Goal: Task Accomplishment & Management: Manage account settings

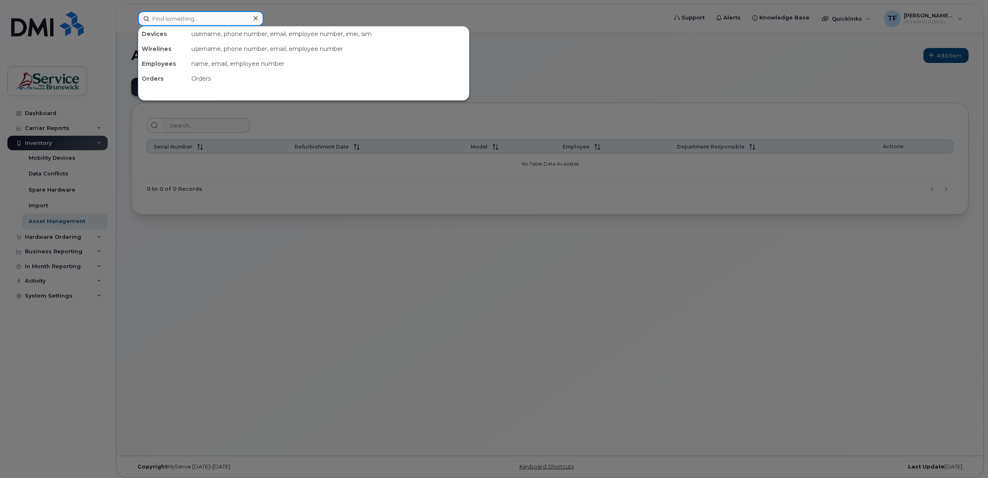
click at [163, 17] on input at bounding box center [200, 18] width 125 height 15
paste input "5064292660"
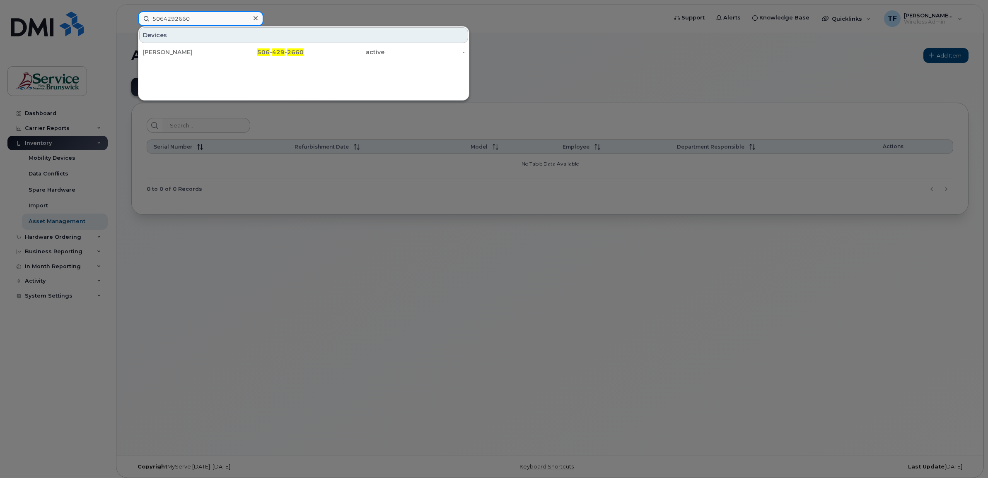
click at [182, 20] on input "5064292660" at bounding box center [200, 18] width 125 height 15
paste input "-259-4104"
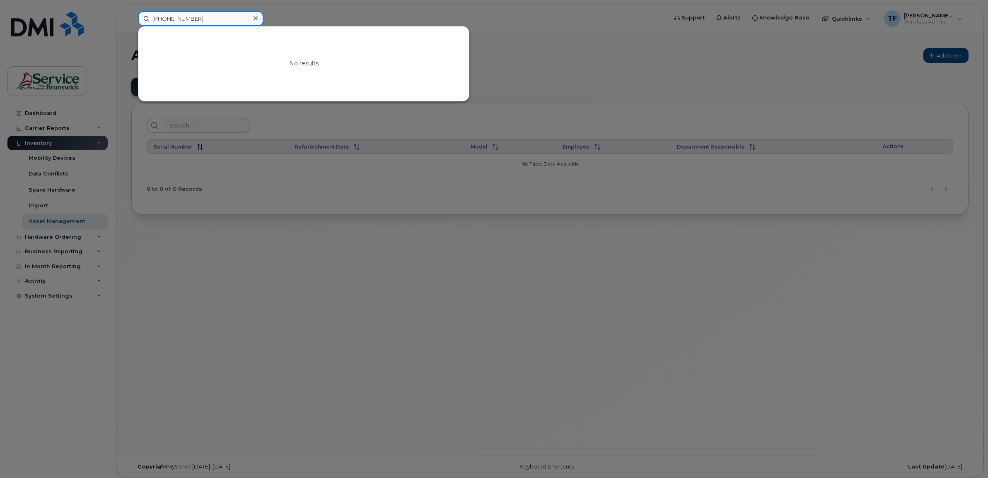
drag, startPoint x: 211, startPoint y: 23, endPoint x: 121, endPoint y: 18, distance: 90.4
click at [131, 18] on div "[PHONE_NUMBER] No results" at bounding box center [399, 18] width 537 height 15
paste input "259"
click at [175, 18] on input "5062594104" at bounding box center [200, 18] width 125 height 15
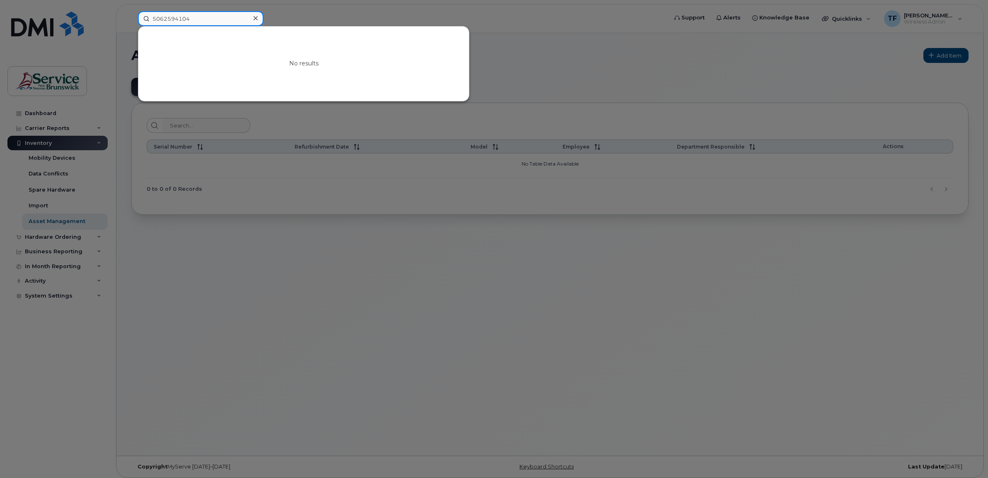
click at [175, 18] on input "5062594104" at bounding box center [200, 18] width 125 height 15
paste input ")434-5971"
click at [165, 17] on input "506)434-5971" at bounding box center [200, 18] width 125 height 15
click at [175, 17] on input "5064345971" at bounding box center [200, 18] width 125 height 15
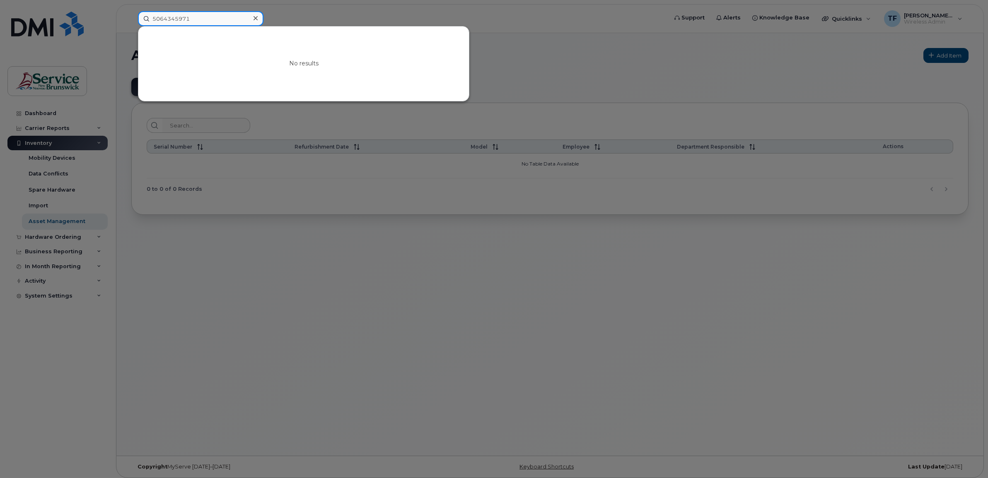
click at [175, 17] on input "5064345971" at bounding box center [200, 18] width 125 height 15
paste input "6238029"
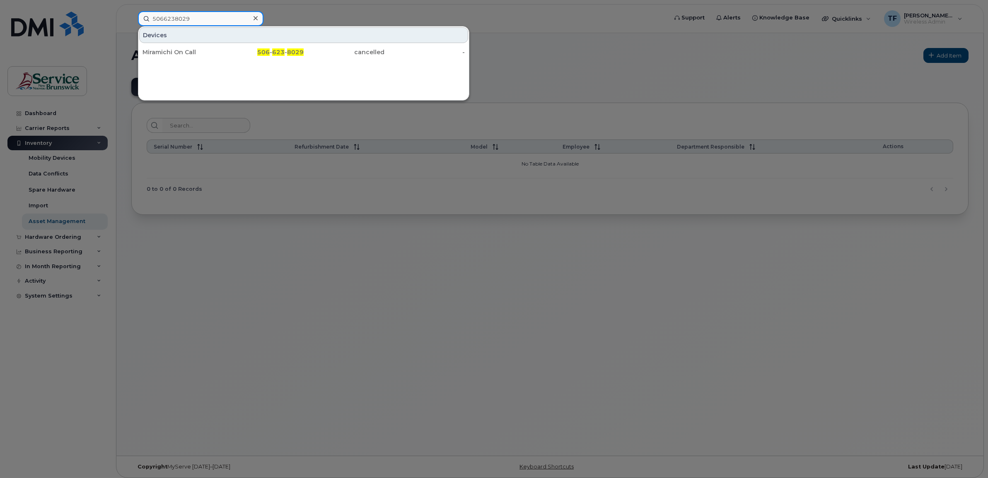
click at [176, 17] on input "5066238029" at bounding box center [200, 18] width 125 height 15
paste input "7267520"
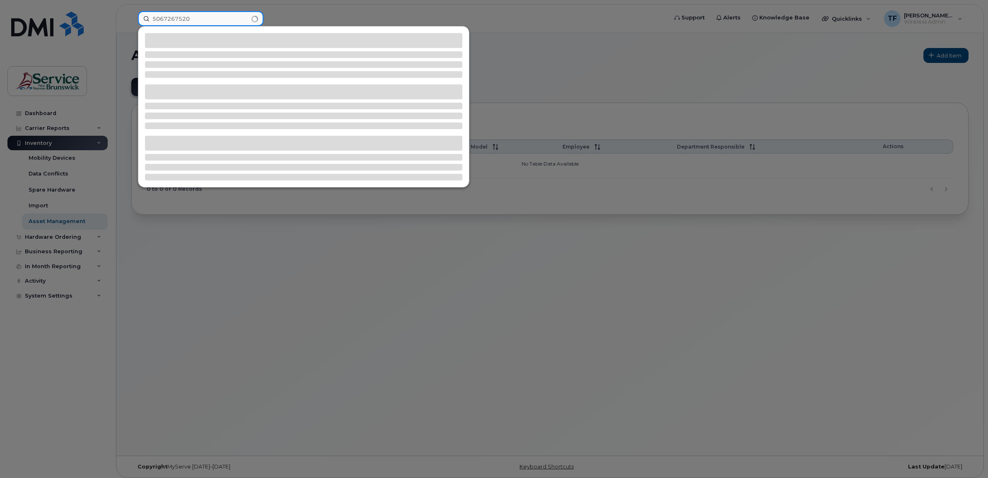
type input "5067267520"
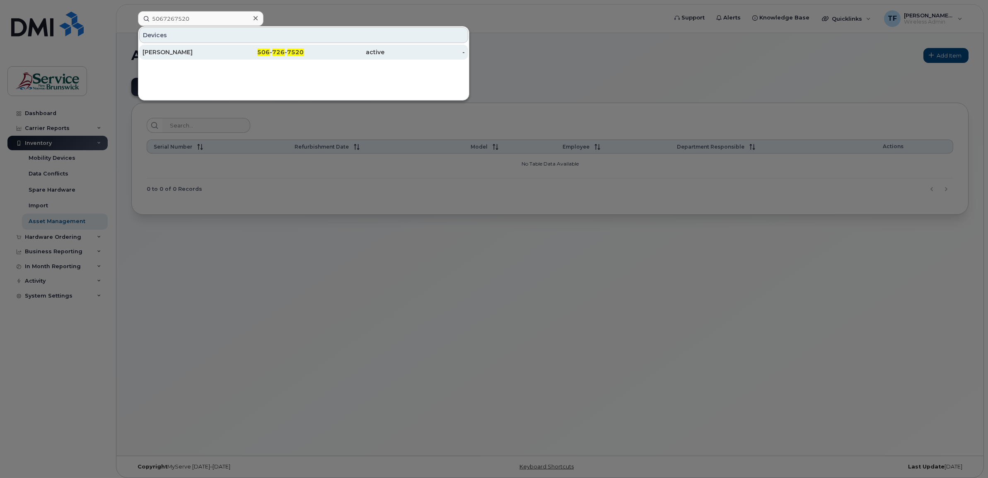
click at [203, 52] on div "[PERSON_NAME]" at bounding box center [182, 52] width 81 height 8
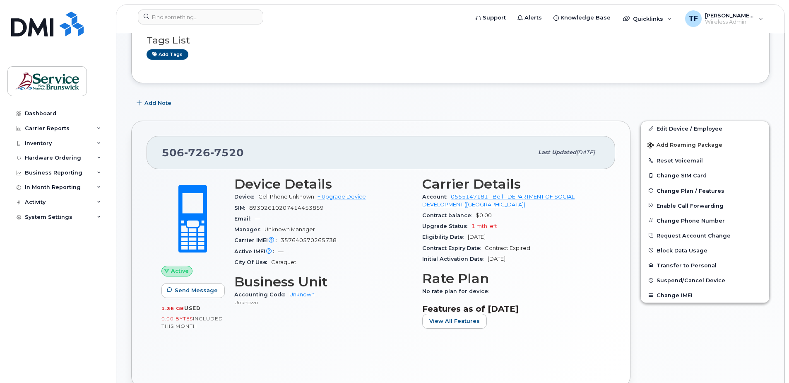
scroll to position [117, 0]
click at [689, 128] on link "Edit Device / Employee" at bounding box center [705, 128] width 128 height 15
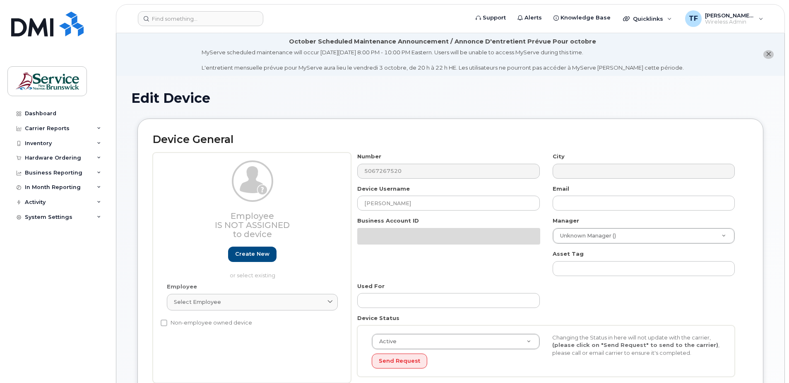
select select "34535600"
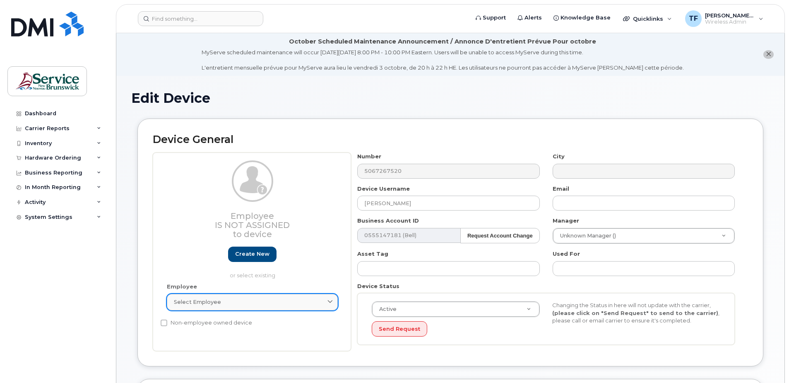
click at [318, 303] on div "Select employee" at bounding box center [252, 302] width 157 height 8
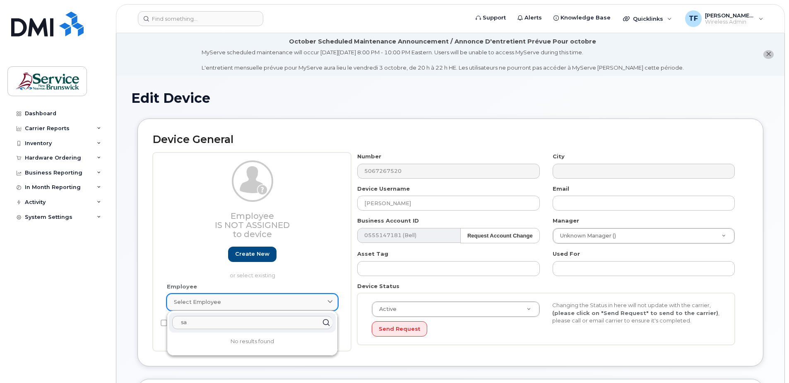
type input "s"
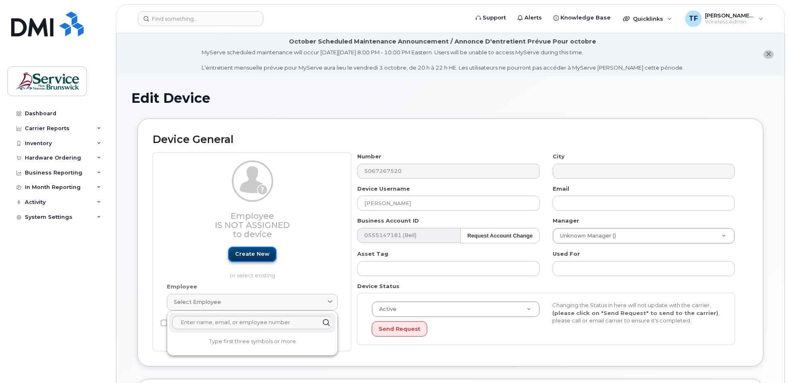
click at [256, 259] on link "Create new" at bounding box center [252, 253] width 48 height 15
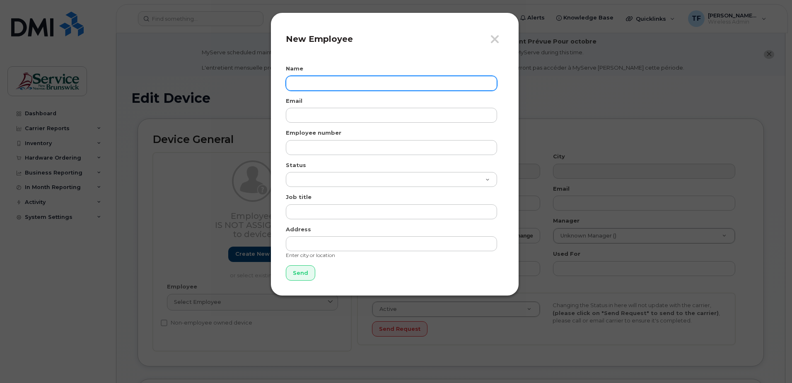
click at [309, 85] on input "text" at bounding box center [391, 83] width 211 height 15
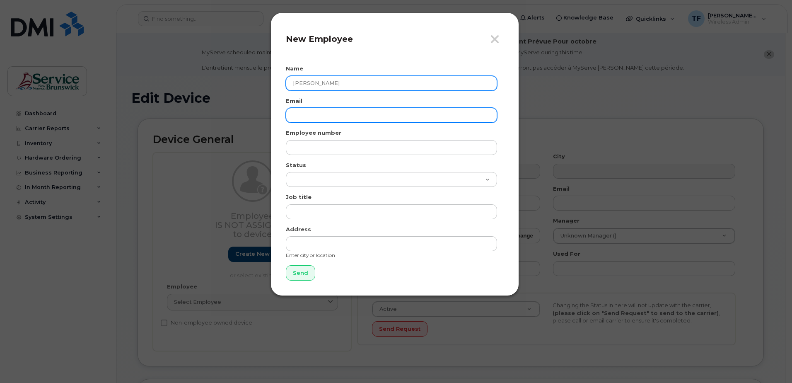
type input "Ginette Savoie"
click at [321, 117] on input "email" at bounding box center [391, 115] width 211 height 15
click at [351, 111] on input "email" at bounding box center [391, 115] width 211 height 15
paste input "ginette.savoie@gnb.ca"
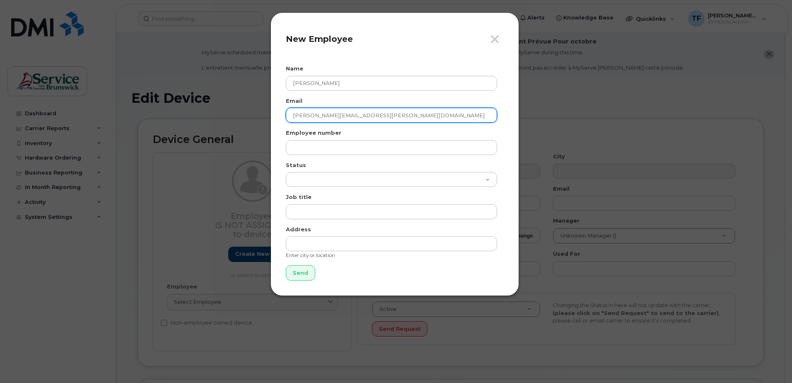
type input "ginette.savoie@gnb.ca"
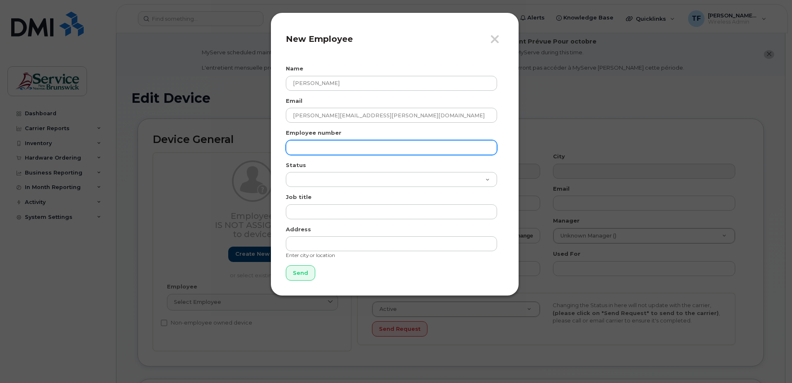
click at [333, 148] on input "text" at bounding box center [391, 147] width 211 height 15
paste input "722637.00"
type input "722637"
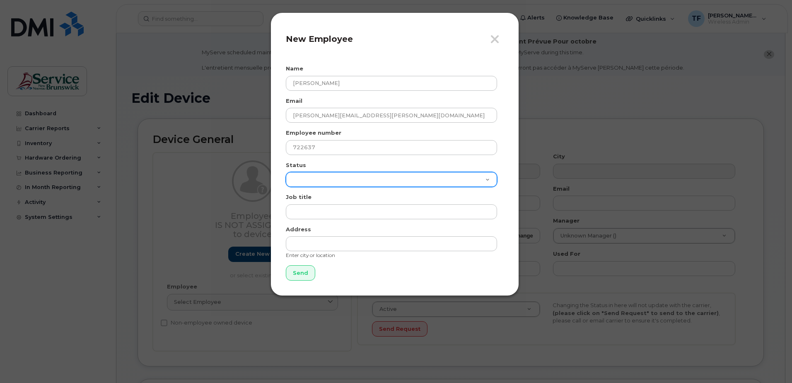
click at [423, 184] on select "Active On-Leave Long Term Short Term Maternity Leave Temp Layoff Inactive" at bounding box center [391, 179] width 211 height 15
select select "active"
click at [286, 172] on select "Active On-Leave Long Term Short Term Maternity Leave Temp Layoff Inactive" at bounding box center [391, 179] width 211 height 15
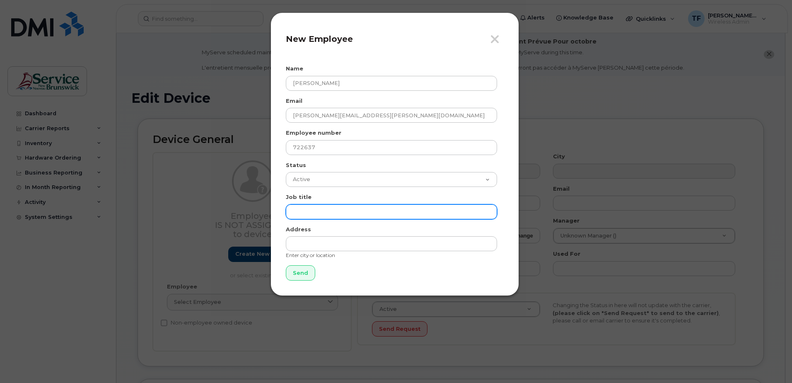
click at [346, 214] on input "text" at bounding box center [391, 211] width 211 height 15
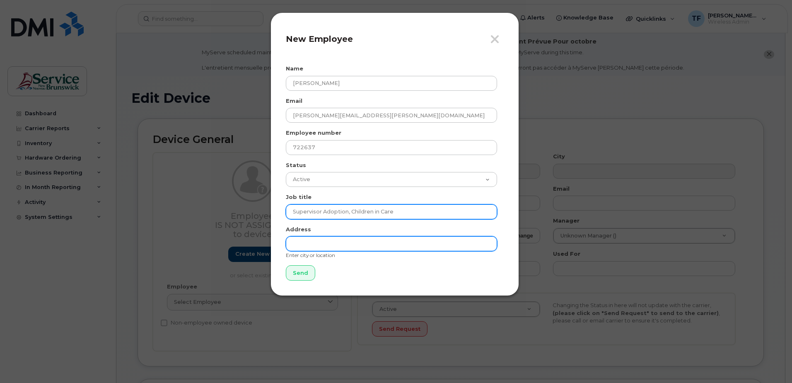
type input "Supervisor Adoption, Children in Care"
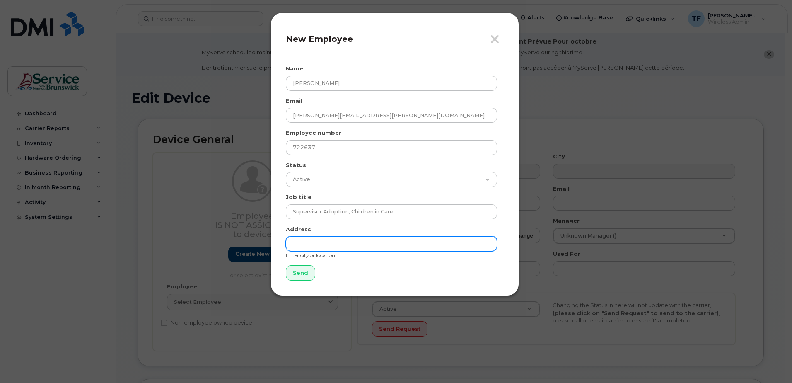
click at [349, 244] on input "text" at bounding box center [391, 243] width 211 height 15
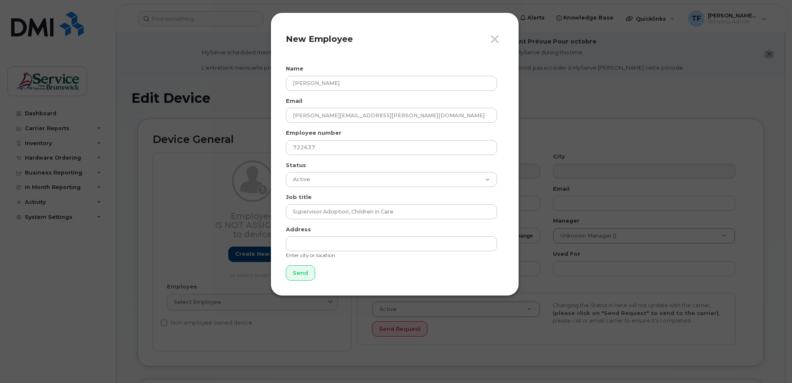
click at [500, 227] on div "Address Enter city or location" at bounding box center [395, 242] width 218 height 34
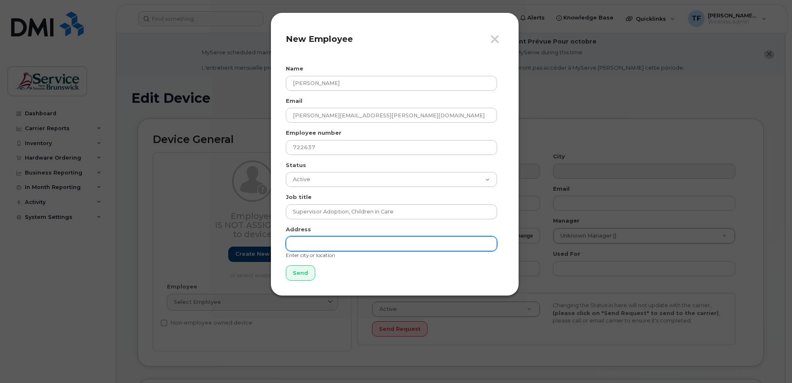
click at [340, 244] on input "text" at bounding box center [391, 243] width 211 height 15
type input "Tracadie"
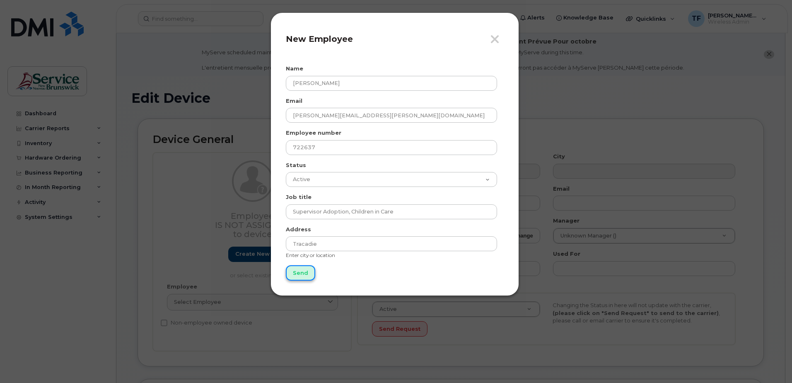
click at [297, 275] on input "Send" at bounding box center [300, 272] width 29 height 15
type input "Send"
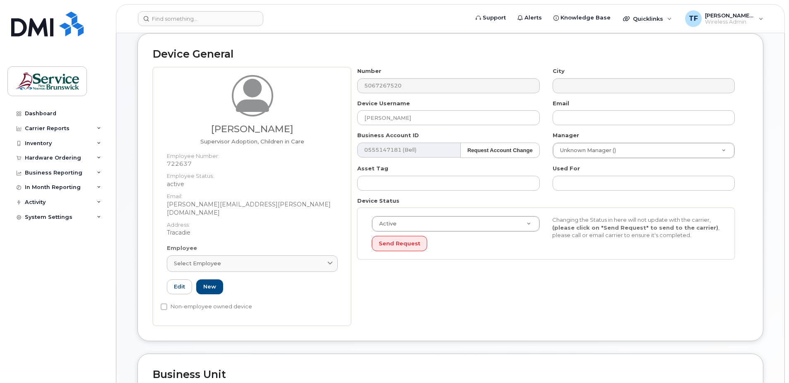
scroll to position [87, 0]
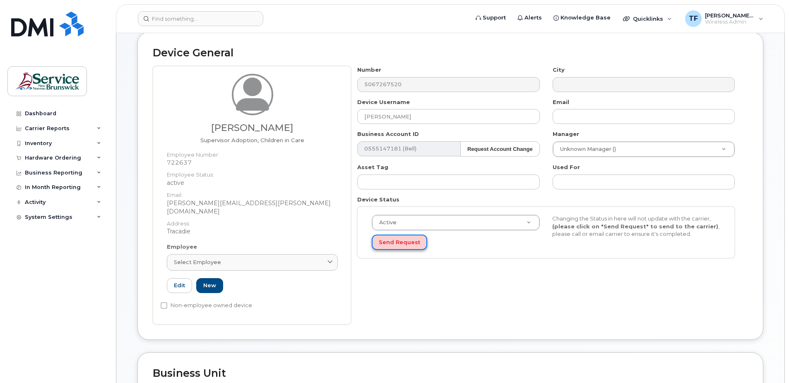
click at [402, 244] on button "Send Request" at bounding box center [399, 241] width 55 height 15
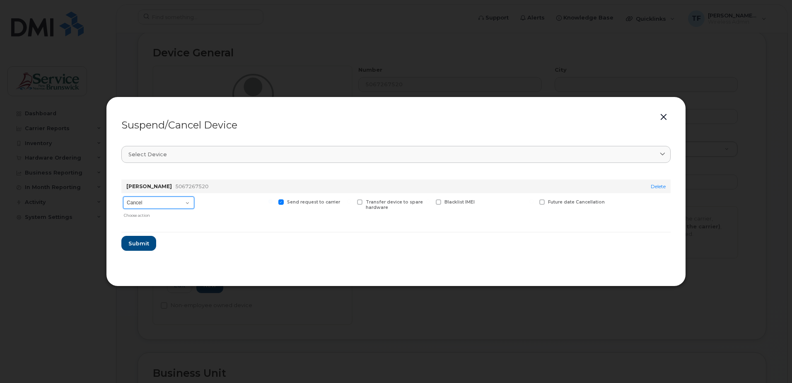
click at [186, 204] on select "Cancel Suspend - Extend Suspension Suspend - Reduced Rate Suspend - Full Rate S…" at bounding box center [158, 202] width 71 height 12
click at [319, 268] on section "Select device Type first three symbols or more Chloe Robichaud 5067267520 Delet…" at bounding box center [395, 204] width 549 height 133
click at [663, 122] on button "button" at bounding box center [663, 117] width 12 height 12
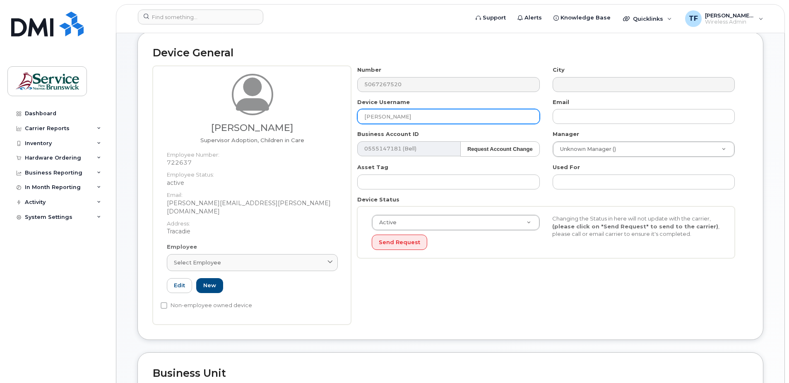
click at [398, 116] on input "[PERSON_NAME]" at bounding box center [448, 116] width 182 height 15
type input "Ginette Savoie"
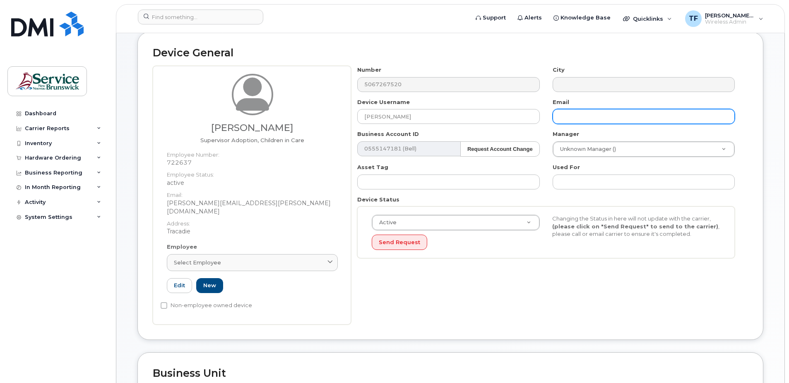
click at [576, 117] on input "text" at bounding box center [644, 116] width 182 height 15
paste input "722637.00"
type input "7"
click at [571, 111] on input "text" at bounding box center [644, 116] width 182 height 15
paste input "ginette.savoie@gnb.ca"
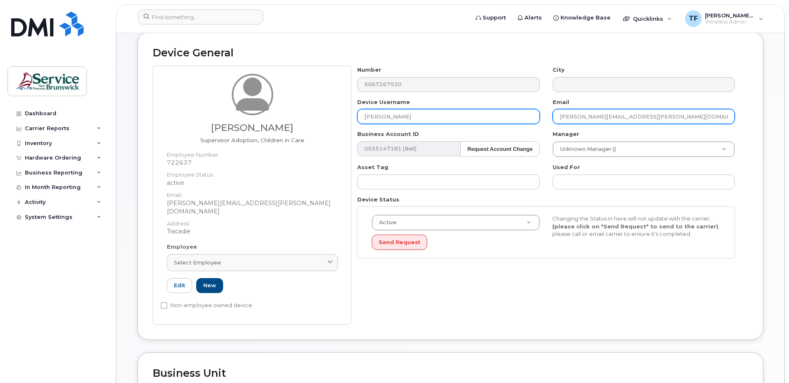
type input "ginette.savoie@gnb.ca"
click at [398, 116] on input "Ginette Savoie" at bounding box center [448, 116] width 182 height 15
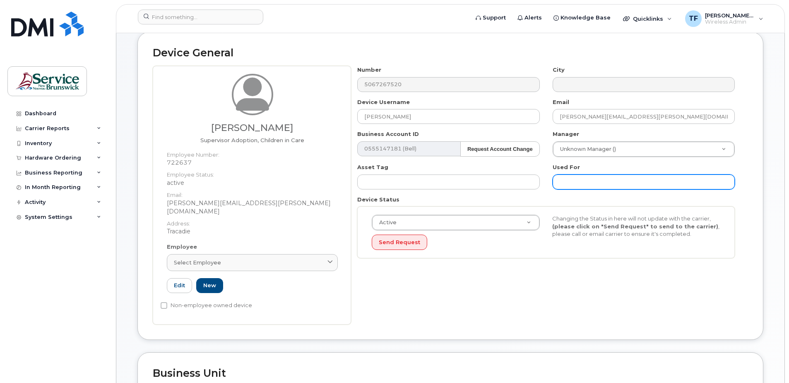
click at [581, 178] on input "text" at bounding box center [644, 181] width 182 height 15
paste input "Ginette Savoie"
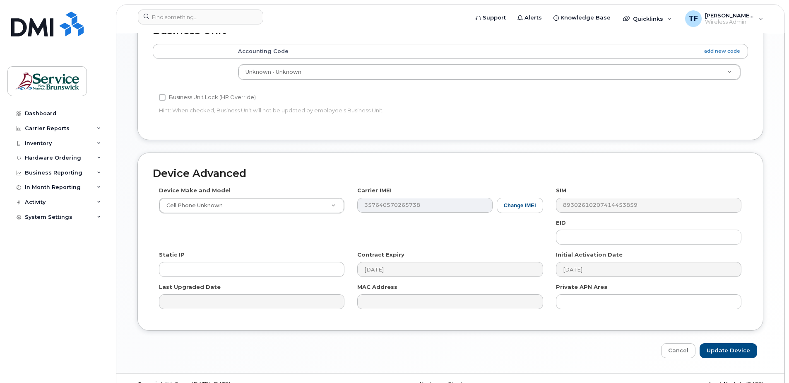
scroll to position [437, 0]
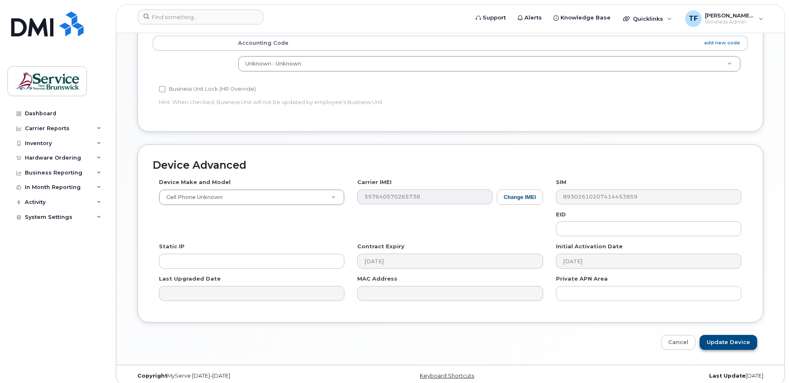
type input "Ginette Savoie"
click at [730, 335] on input "Update Device" at bounding box center [729, 342] width 58 height 15
type input "Saving..."
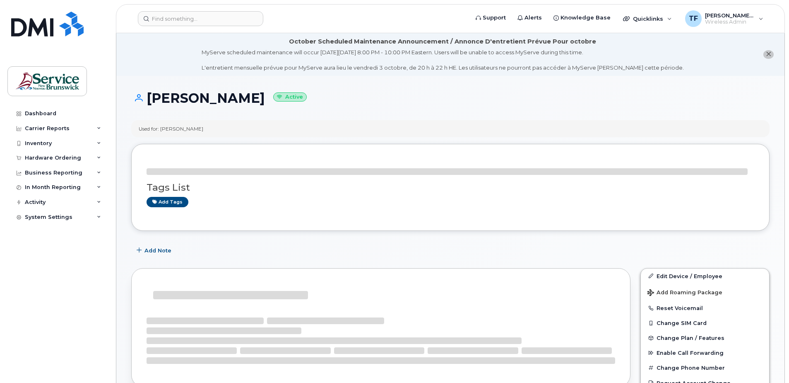
click at [577, 323] on div at bounding box center [381, 339] width 469 height 50
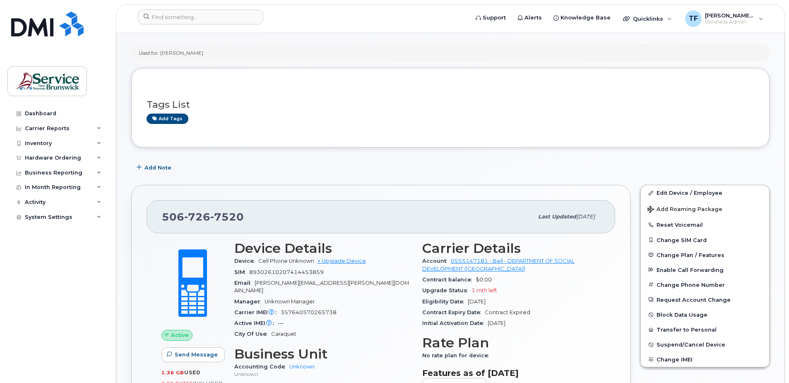
scroll to position [80, 0]
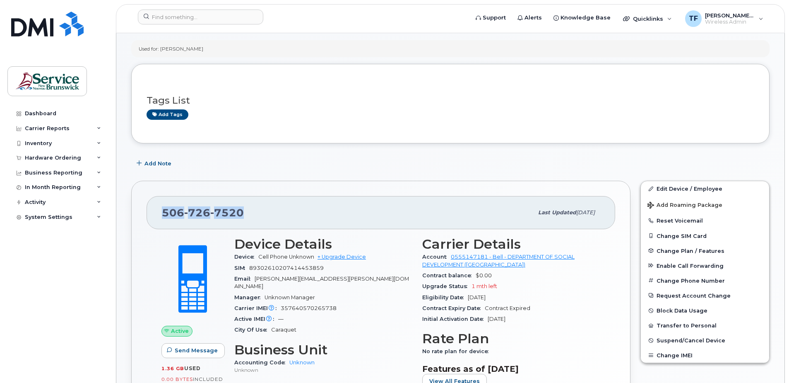
drag, startPoint x: 244, startPoint y: 216, endPoint x: 163, endPoint y: 209, distance: 81.9
click at [163, 209] on div "506 726 7520" at bounding box center [347, 212] width 371 height 17
copy span "506 726 7520"
